Goal: Information Seeking & Learning: Check status

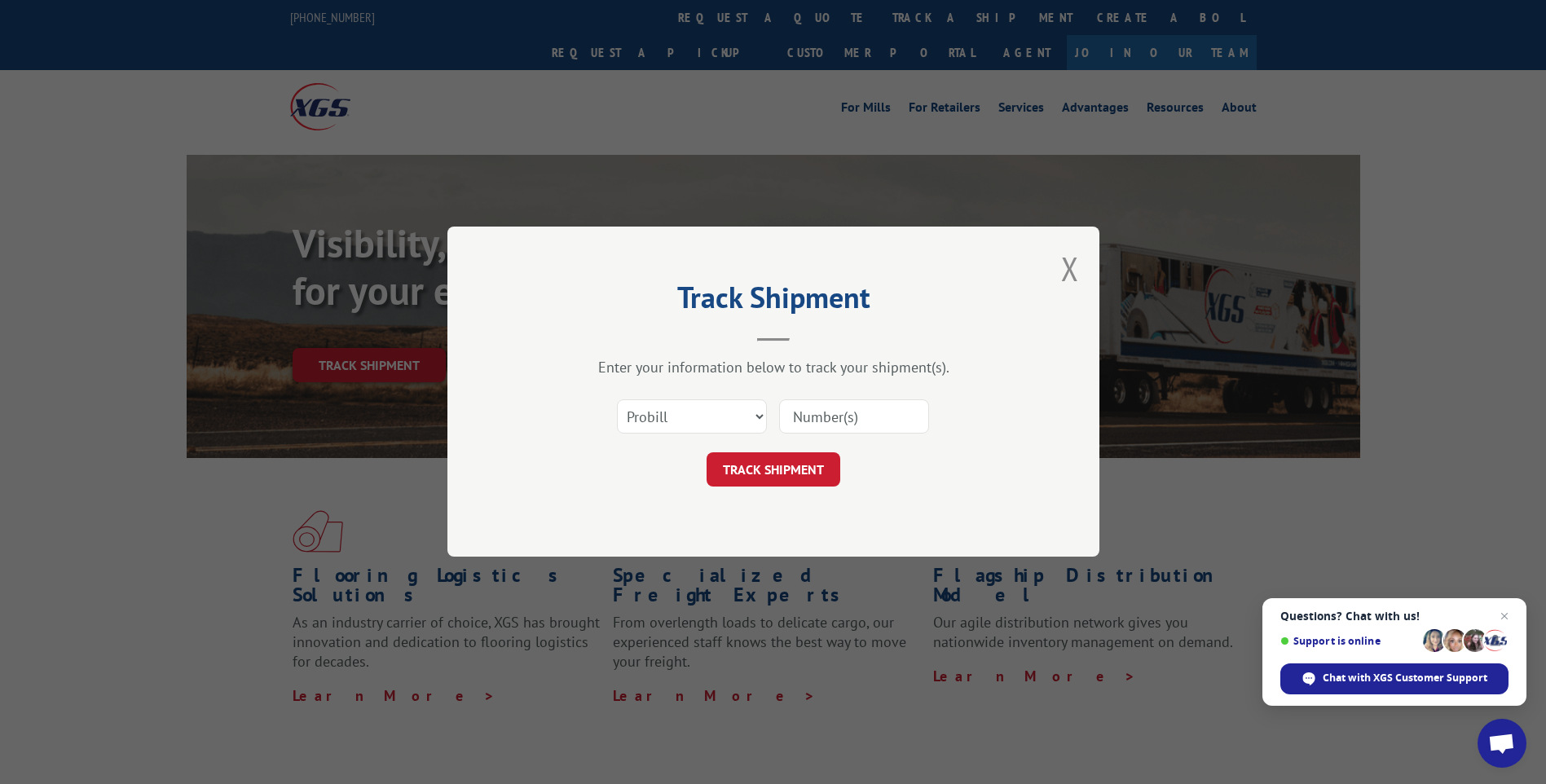
paste input "17687277"
type input "17687277"
click at [791, 471] on button "TRACK SHIPMENT" at bounding box center [773, 469] width 134 height 34
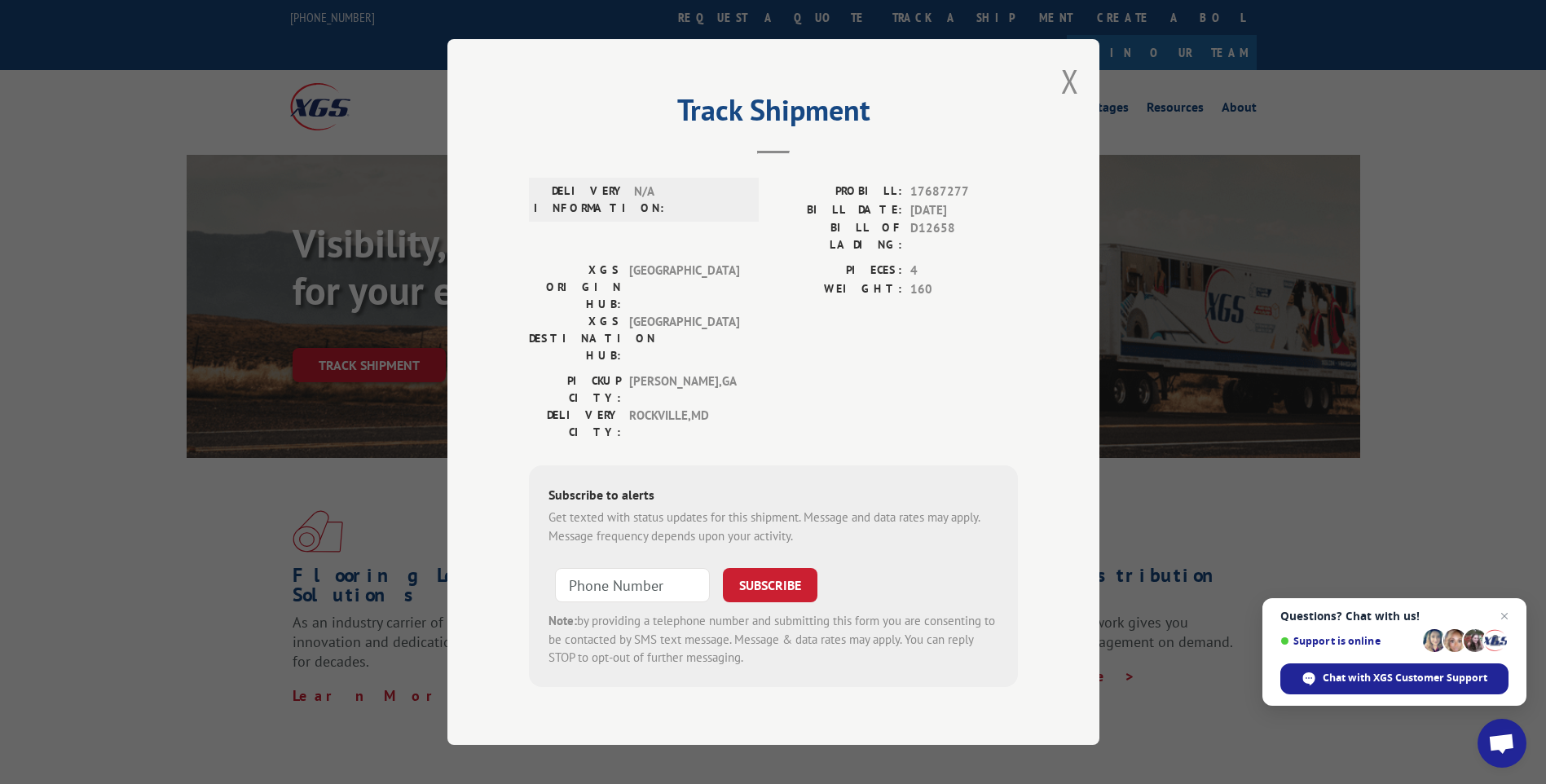
click at [876, 82] on div "Track Shipment DELIVERY INFORMATION: N/A PROBILL: 17687277 BILL DATE: [DATE] BI…" at bounding box center [773, 391] width 652 height 706
click at [1061, 102] on button "Close modal" at bounding box center [1070, 80] width 18 height 43
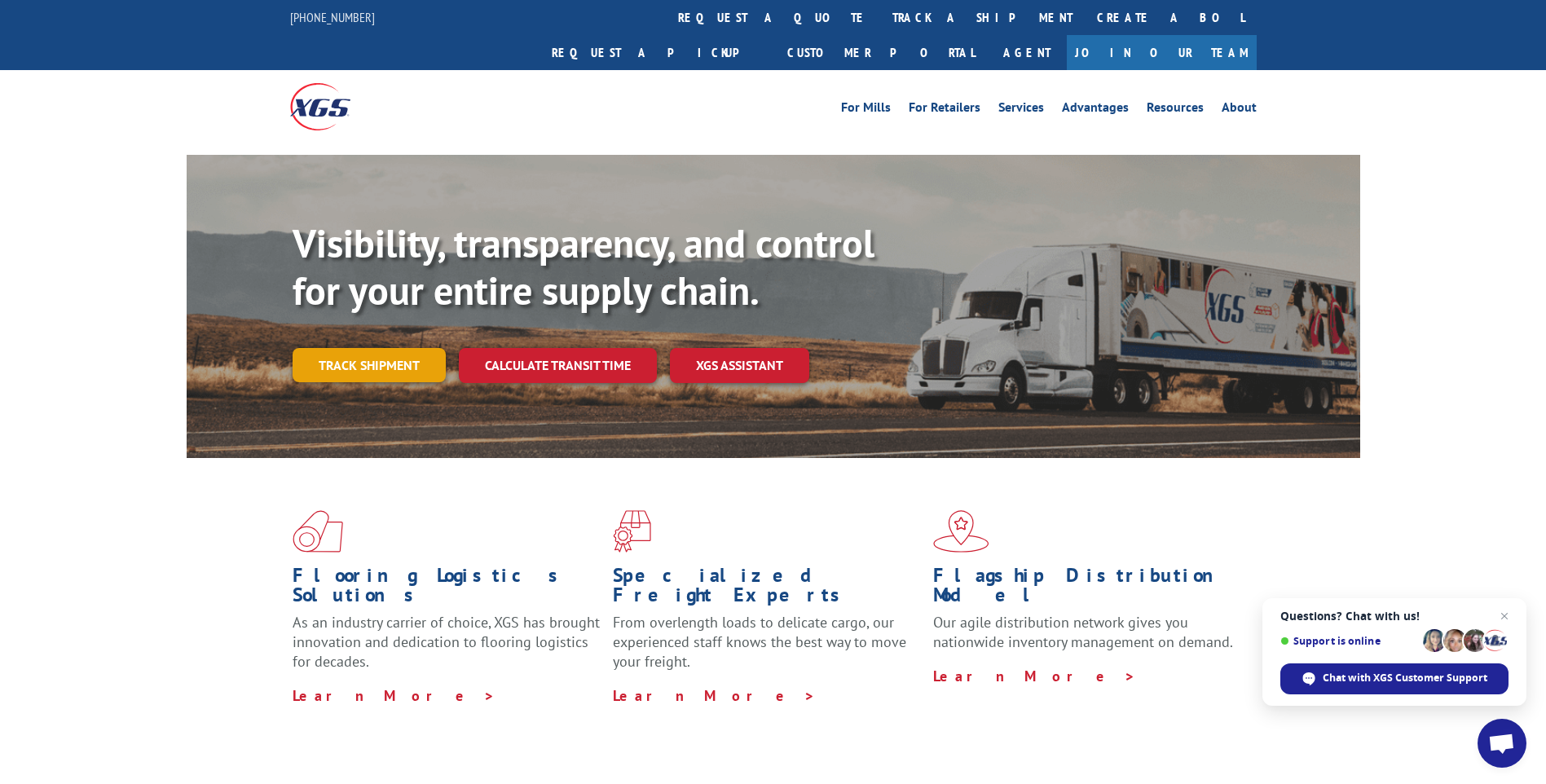
click at [397, 347] on link "Track shipment" at bounding box center [369, 364] width 153 height 34
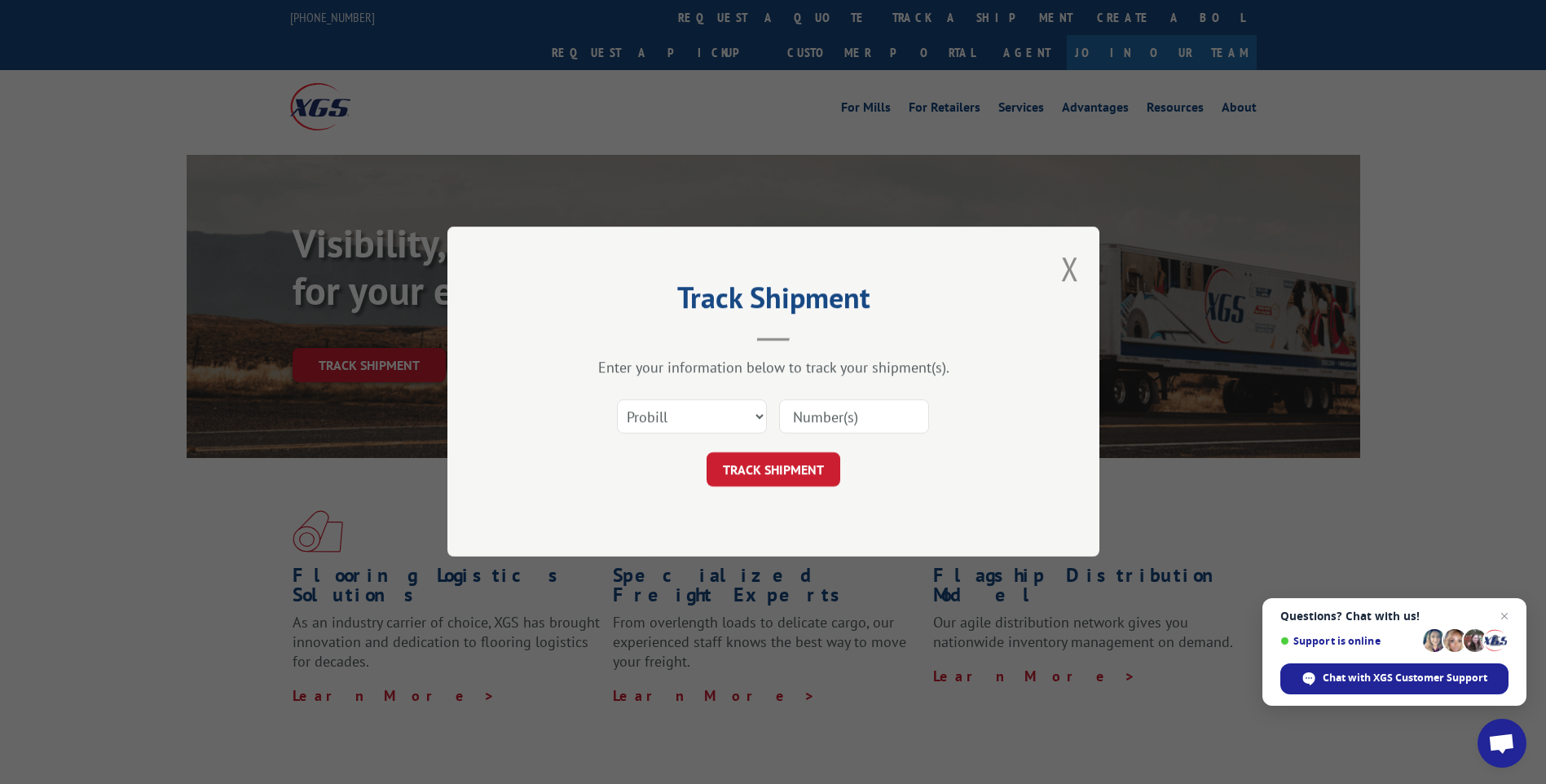
paste input "17687277"
type input "17687277"
click at [808, 465] on button "TRACK SHIPMENT" at bounding box center [773, 469] width 134 height 34
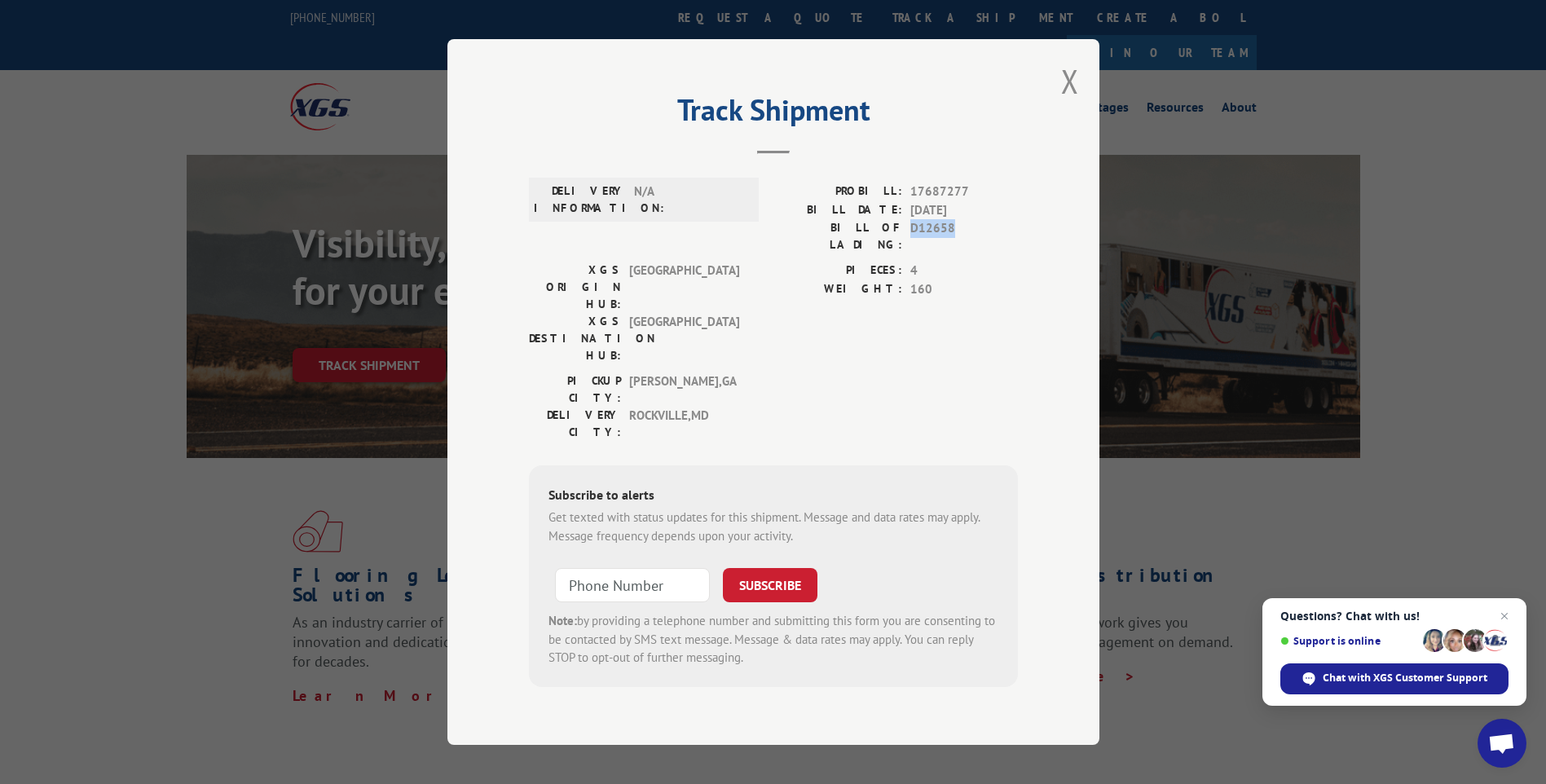
drag, startPoint x: 952, startPoint y: 249, endPoint x: 905, endPoint y: 251, distance: 47.0
click at [905, 251] on div "BILL OF LADING: D12658" at bounding box center [896, 236] width 244 height 34
drag, startPoint x: 905, startPoint y: 251, endPoint x: 940, endPoint y: 247, distance: 35.2
copy div "D12658"
click at [1070, 102] on button "Close modal" at bounding box center [1070, 80] width 18 height 43
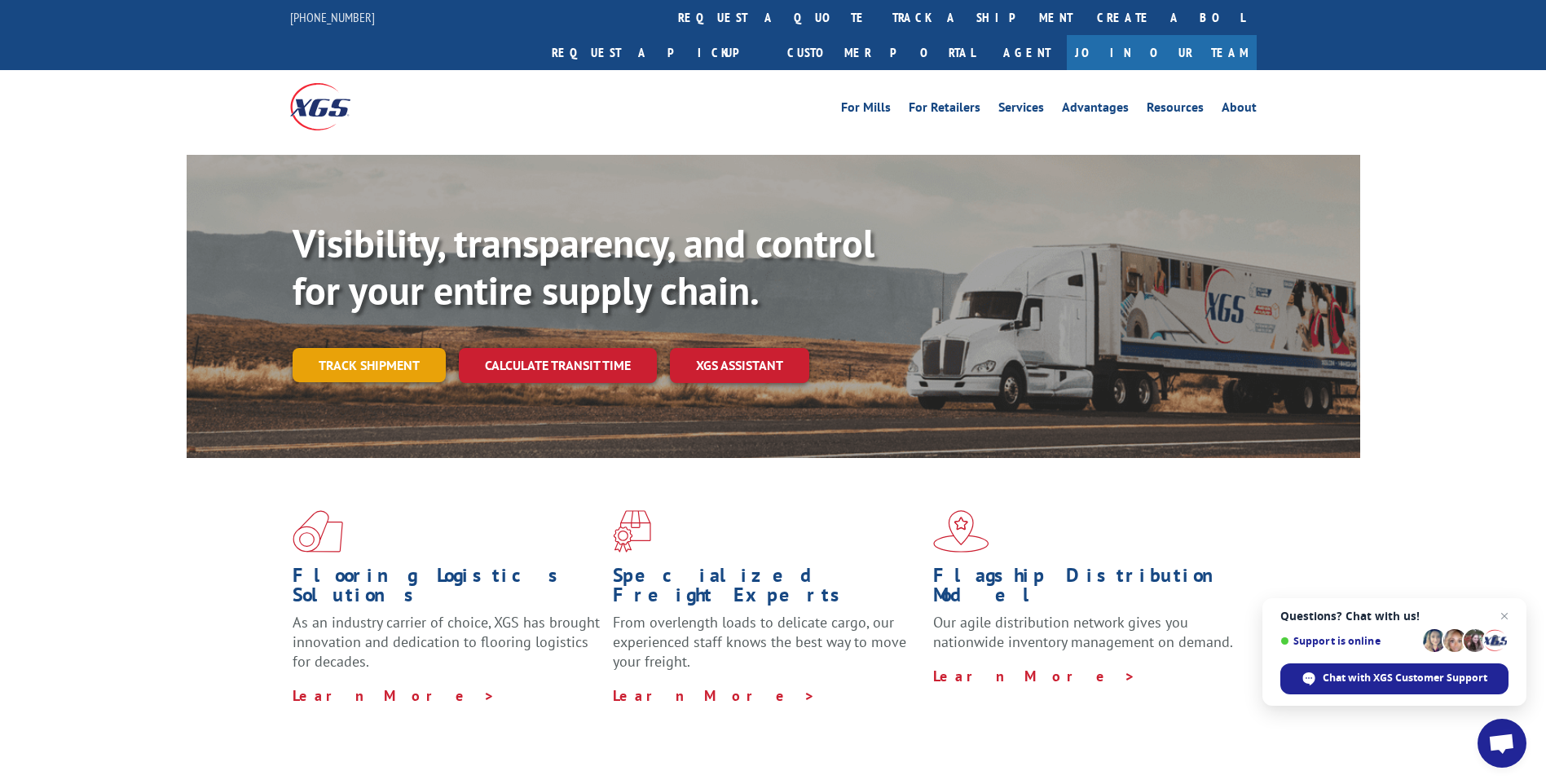
click at [351, 347] on link "Track shipment" at bounding box center [369, 364] width 153 height 34
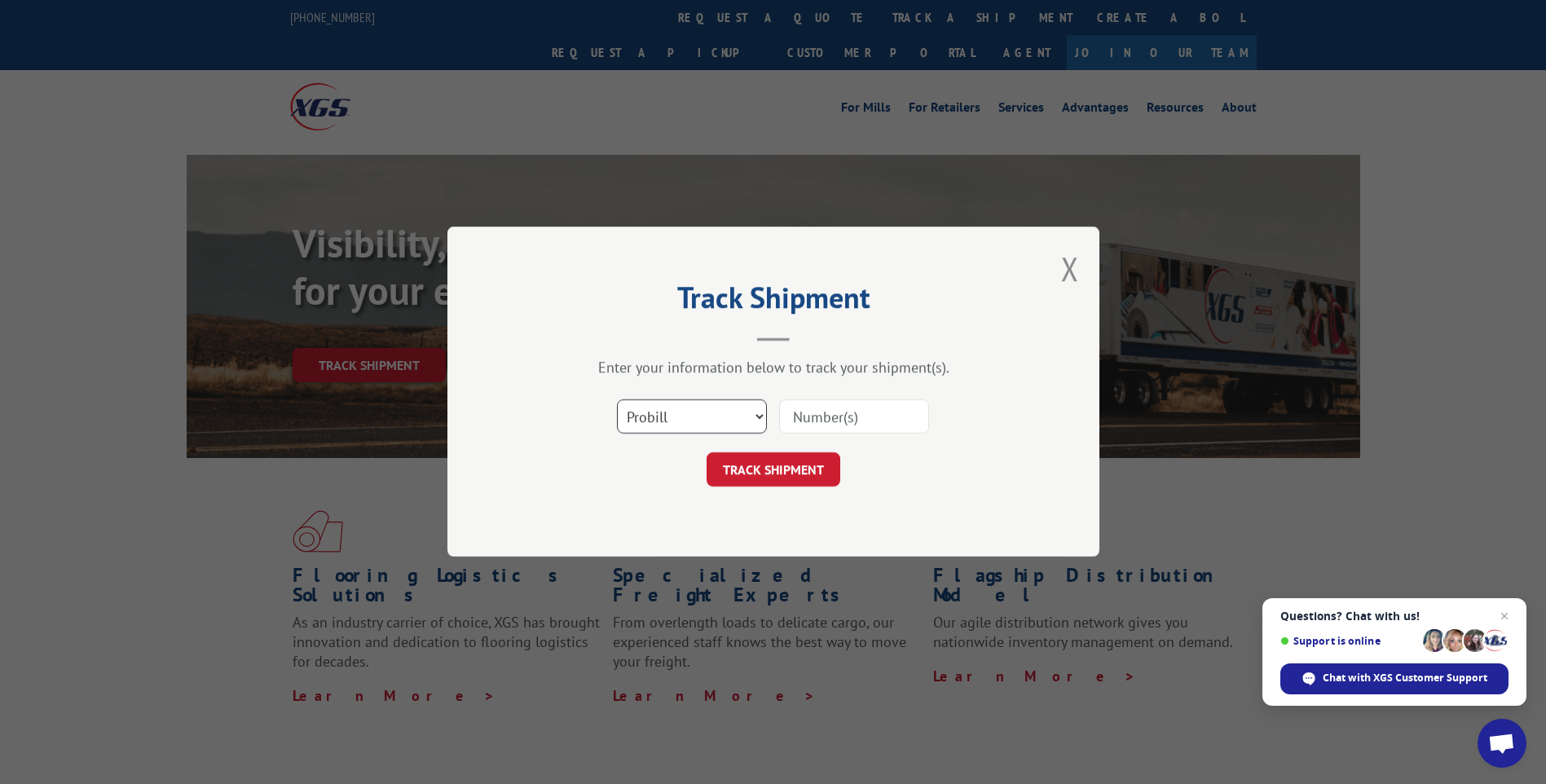
click at [740, 411] on select "Select category... Probill BOL PO" at bounding box center [691, 417] width 150 height 34
select select "bol"
click at [617, 400] on select "Select category... Probill BOL PO" at bounding box center [691, 417] width 150 height 34
click at [792, 416] on input at bounding box center [854, 417] width 150 height 34
paste input "D12658"
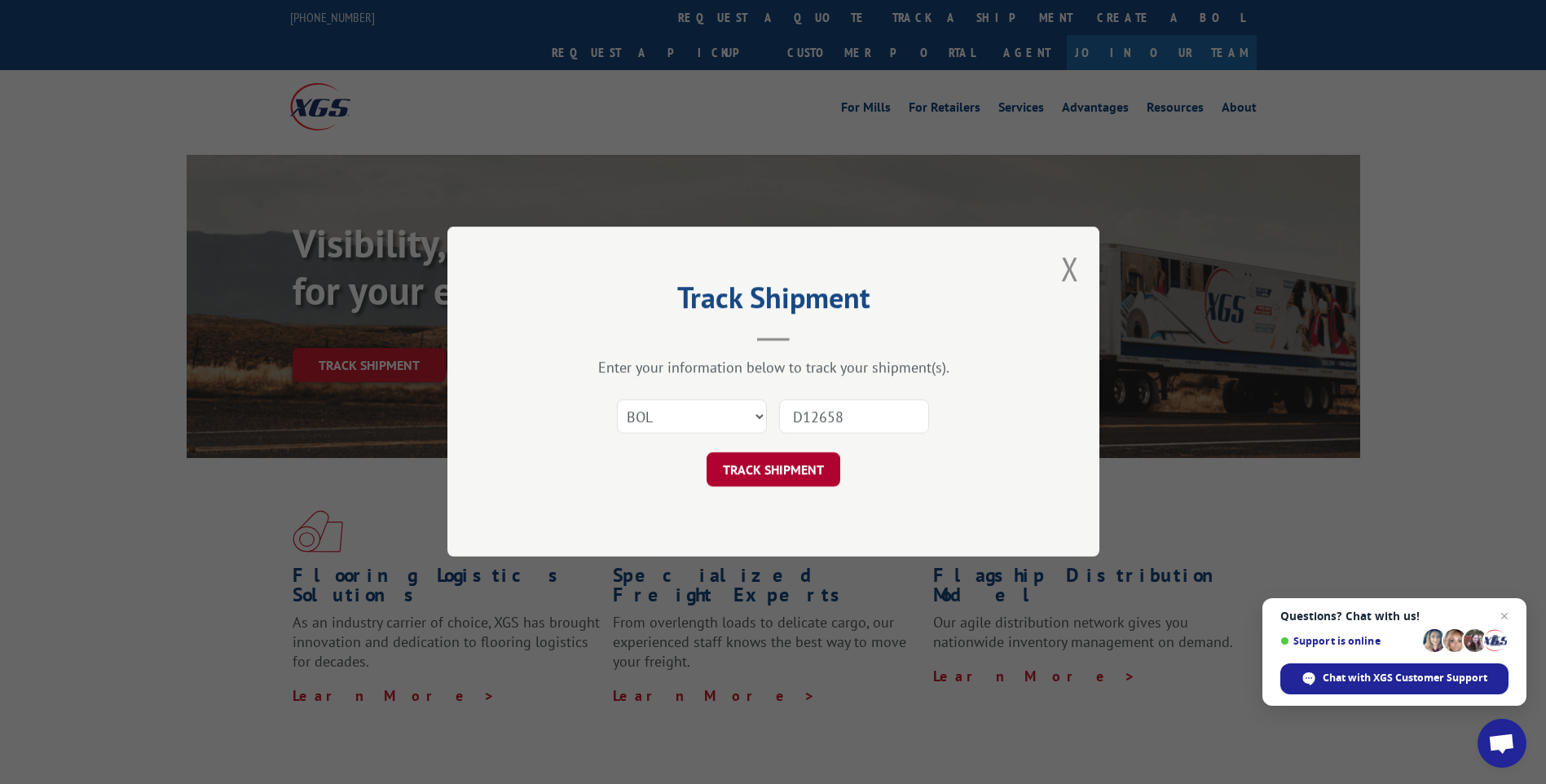
type input "D12658"
click at [789, 468] on button "TRACK SHIPMENT" at bounding box center [773, 469] width 134 height 34
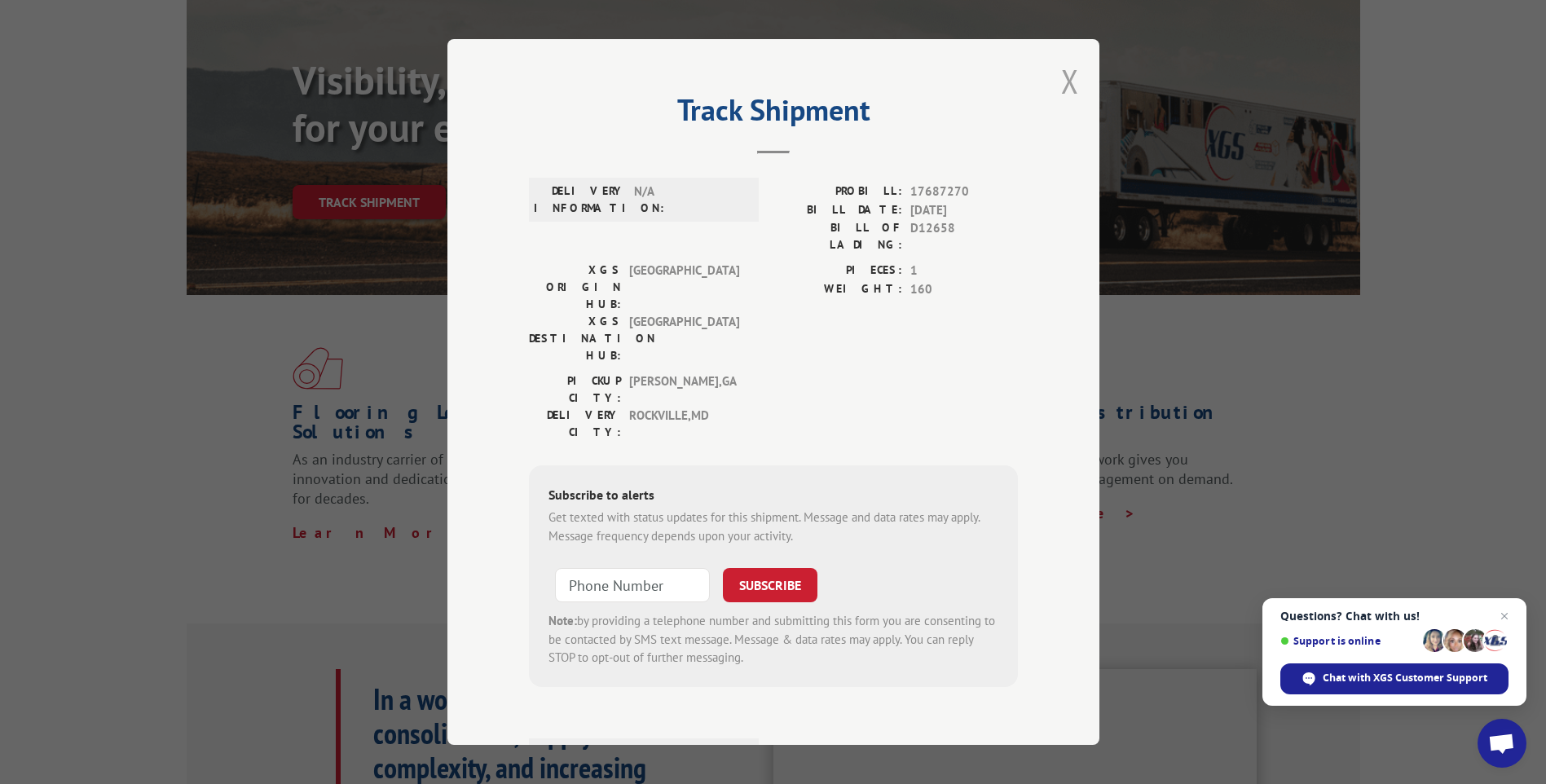
click at [1061, 84] on button "Close modal" at bounding box center [1070, 80] width 18 height 43
